Goal: Task Accomplishment & Management: Use online tool/utility

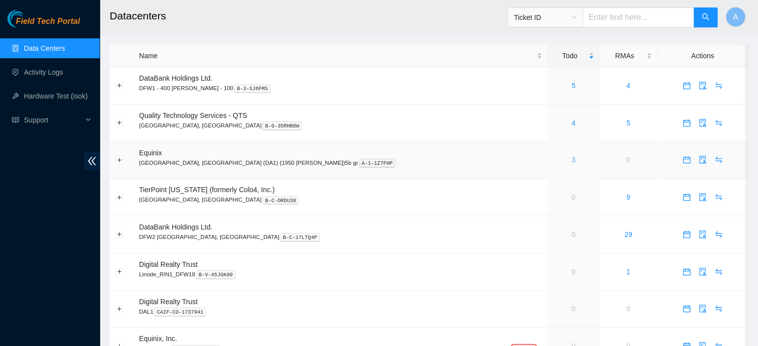
click at [571, 164] on link "3" at bounding box center [573, 160] width 4 height 8
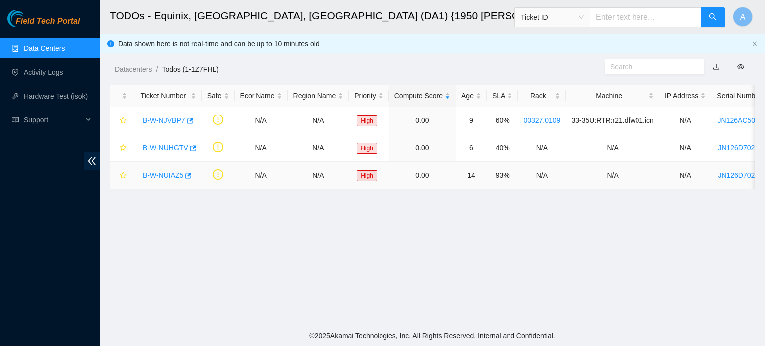
click at [161, 176] on link "B-W-NUIAZ5" at bounding box center [163, 175] width 40 height 8
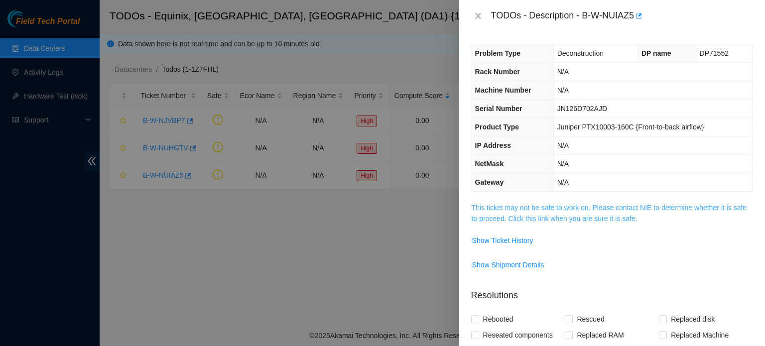
click at [547, 210] on link "This ticket may not be safe to work on. Please contact NIE to determine whether…" at bounding box center [609, 213] width 275 height 19
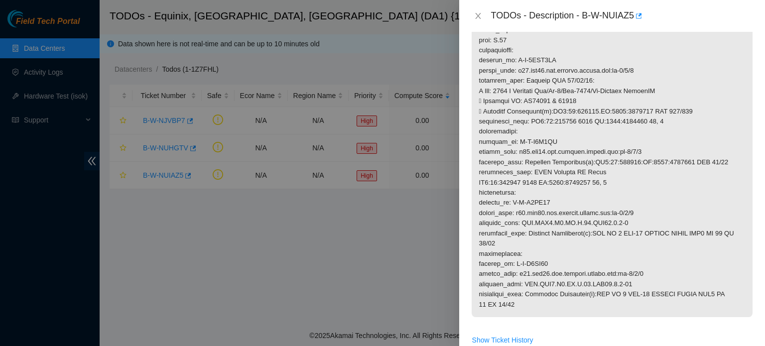
scroll to position [288, 0]
click at [616, 241] on p at bounding box center [612, 114] width 281 height 401
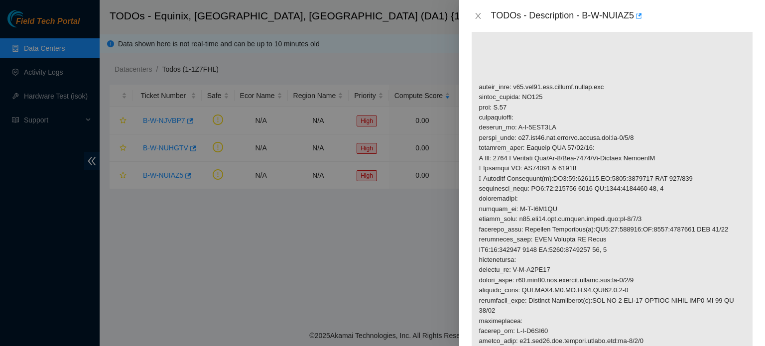
scroll to position [225, 0]
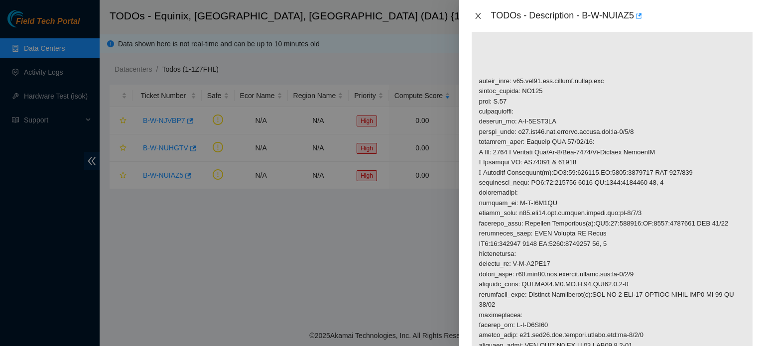
click at [483, 15] on button "Close" at bounding box center [478, 15] width 14 height 9
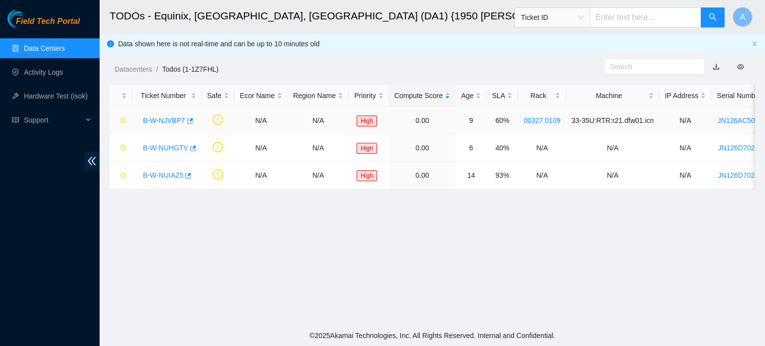
click at [155, 120] on link "B-W-NJVBP7" at bounding box center [164, 121] width 42 height 8
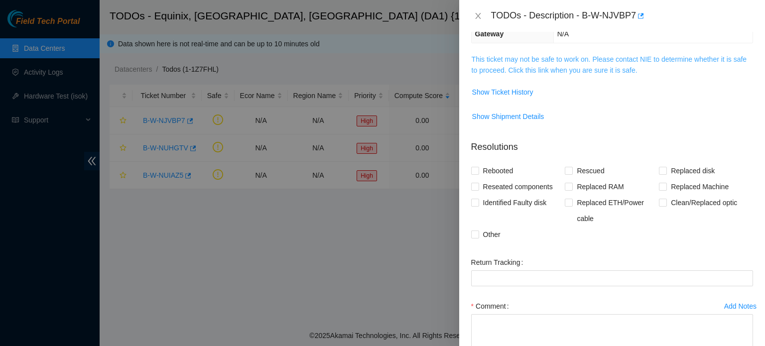
scroll to position [144, 0]
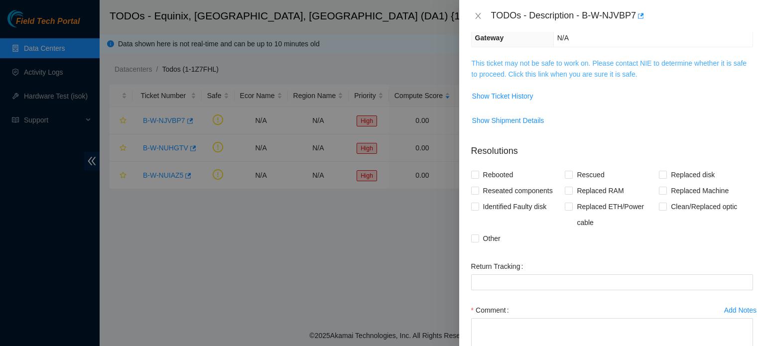
click at [574, 59] on link "This ticket may not be safe to work on. Please contact NIE to determine whether…" at bounding box center [609, 68] width 275 height 19
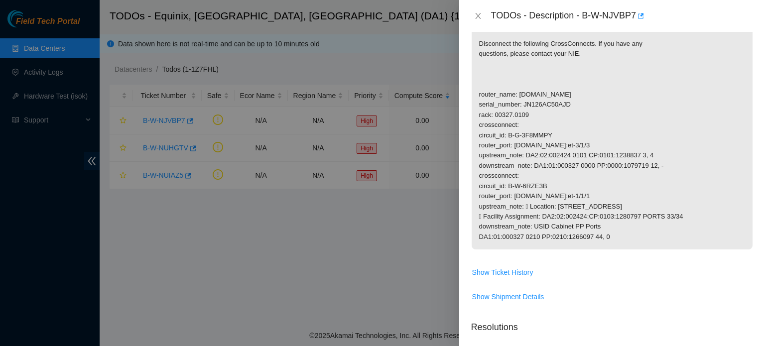
scroll to position [192, 0]
click at [480, 19] on icon "close" at bounding box center [478, 16] width 8 height 8
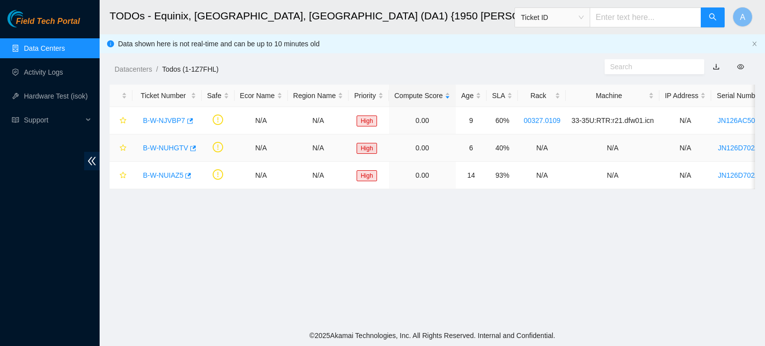
click at [168, 147] on link "B-W-NUHGTV" at bounding box center [165, 148] width 45 height 8
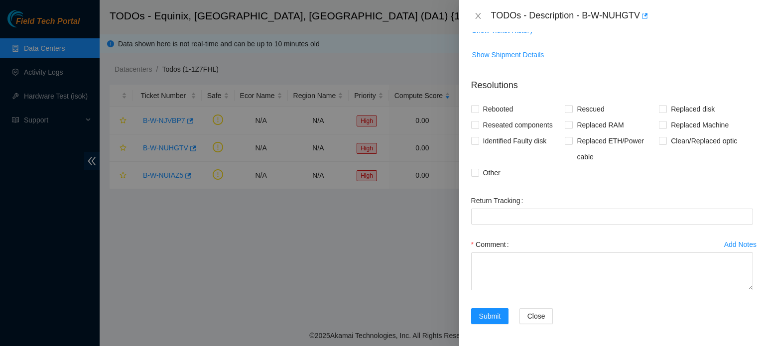
scroll to position [126, 0]
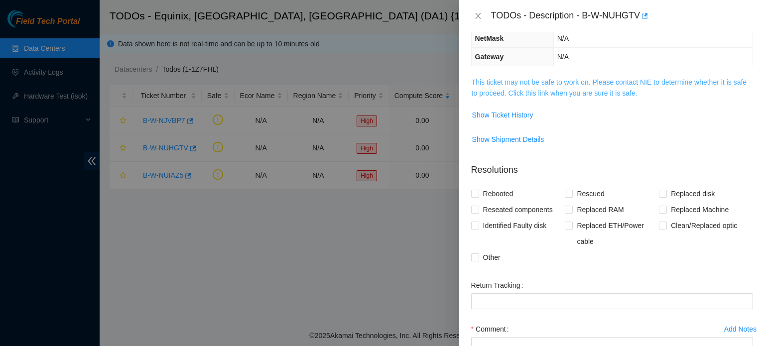
click at [510, 84] on link "This ticket may not be safe to work on. Please contact NIE to determine whether…" at bounding box center [609, 87] width 275 height 19
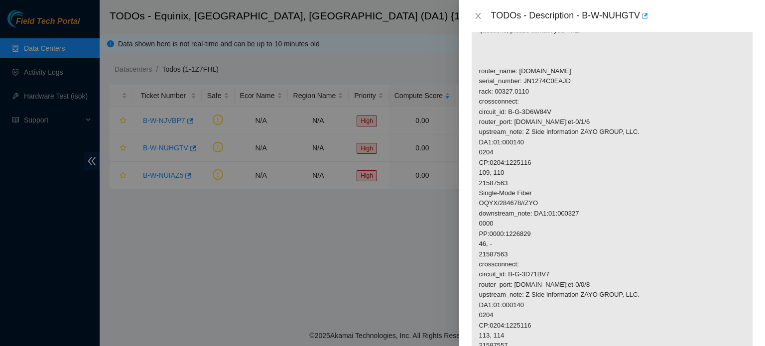
scroll to position [215, 0]
click at [477, 12] on icon "close" at bounding box center [478, 16] width 8 height 8
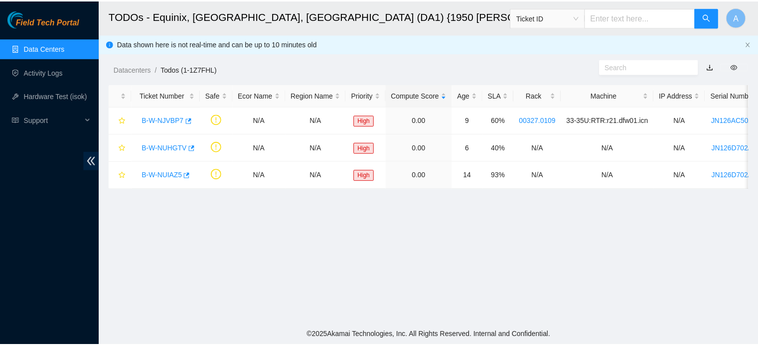
scroll to position [225, 0]
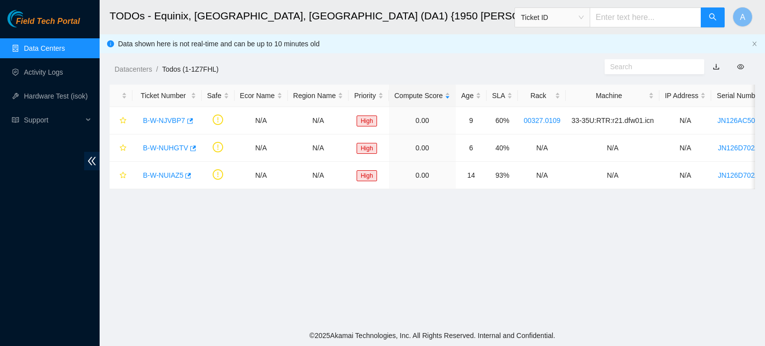
click at [34, 52] on link "Data Centers" at bounding box center [44, 48] width 41 height 8
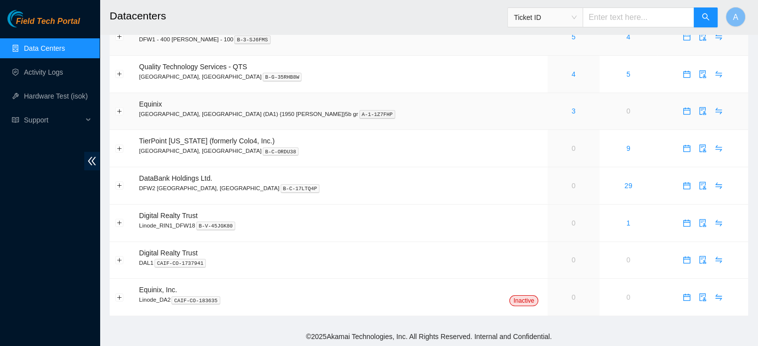
scroll to position [50, 0]
